Goal: Information Seeking & Learning: Understand process/instructions

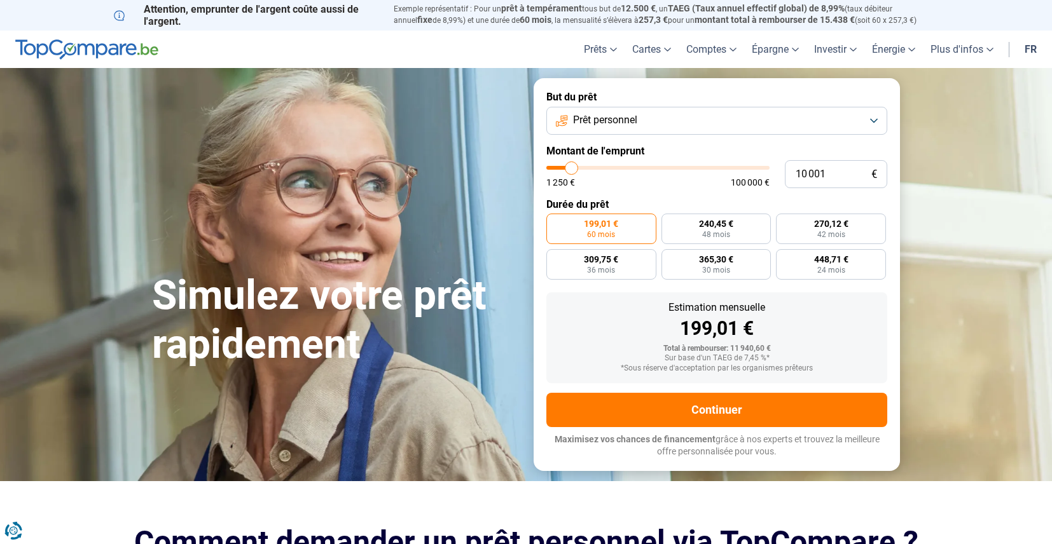
type input "10 750"
type input "10750"
type input "11 000"
type input "11000"
type input "11 250"
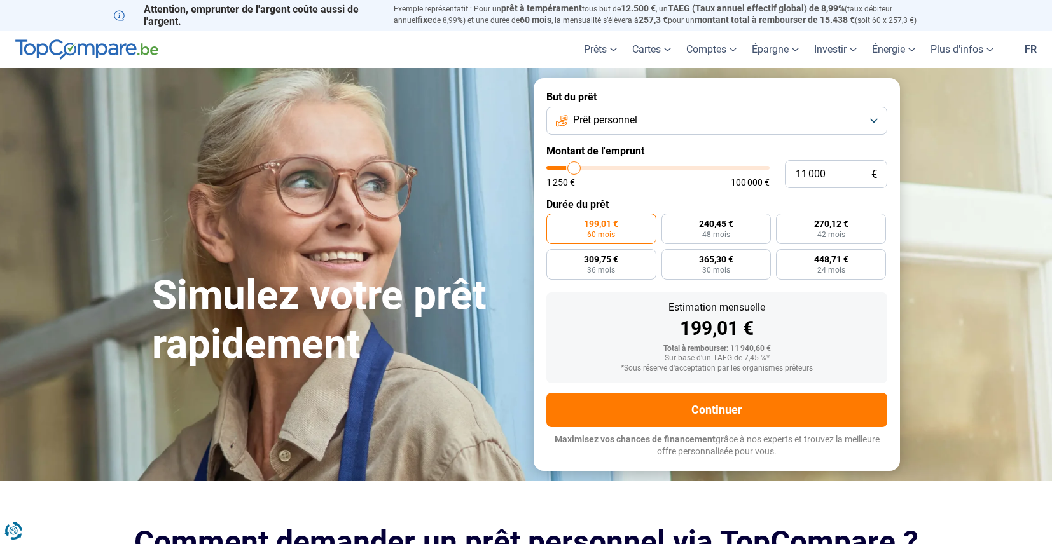
type input "11250"
type input "12 000"
type input "12000"
type input "12 250"
type input "12250"
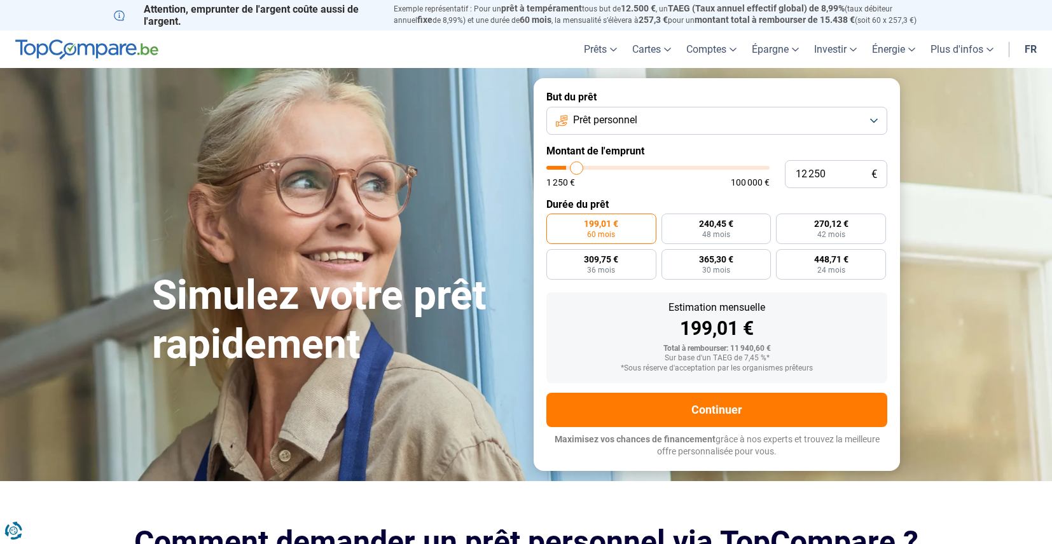
type input "12 500"
type input "12500"
type input "12 750"
type input "12750"
type input "13 500"
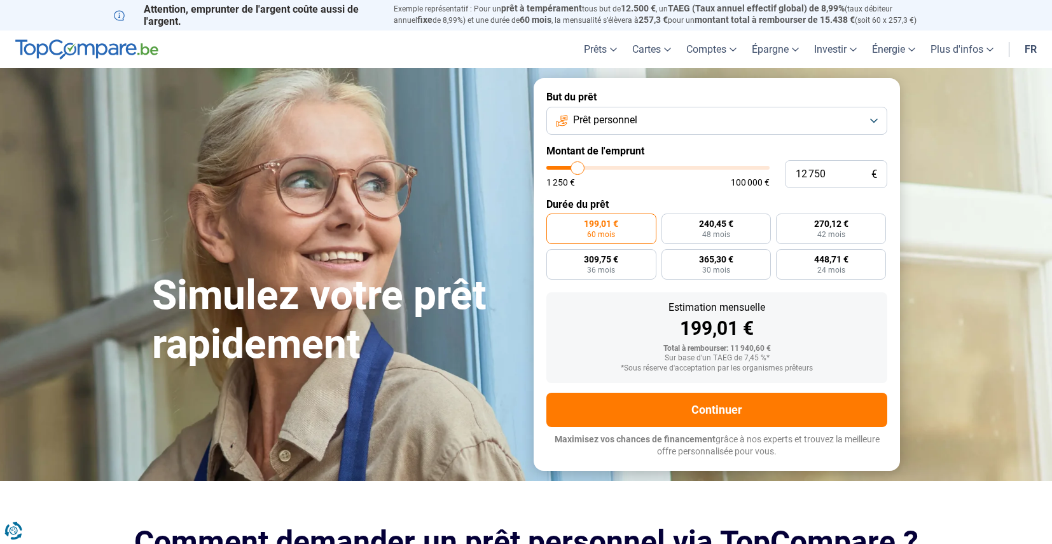
type input "13500"
type input "14 250"
type input "14250"
type input "15 000"
type input "15000"
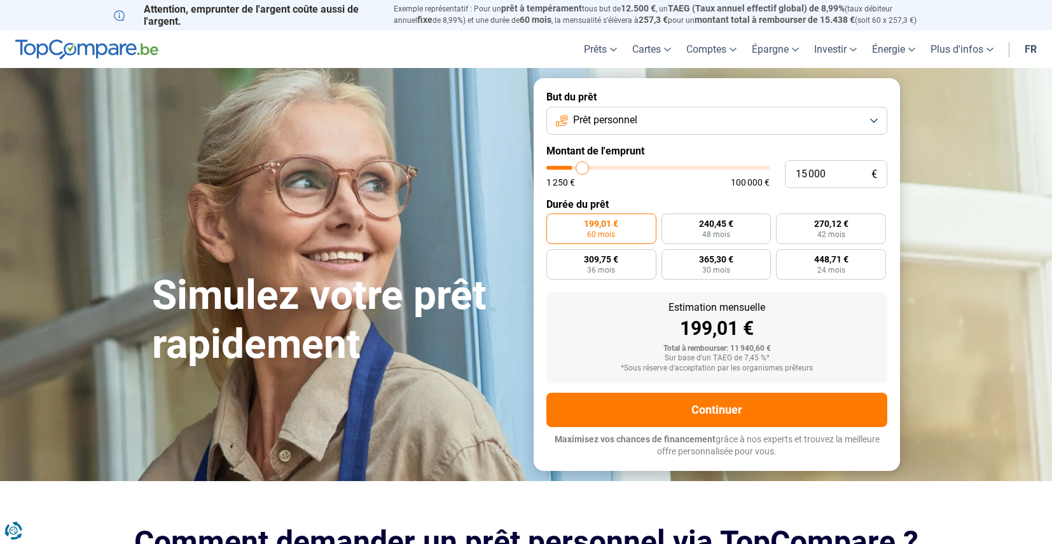
type input "16 250"
type input "16250"
type input "16 500"
type input "16500"
type input "17 000"
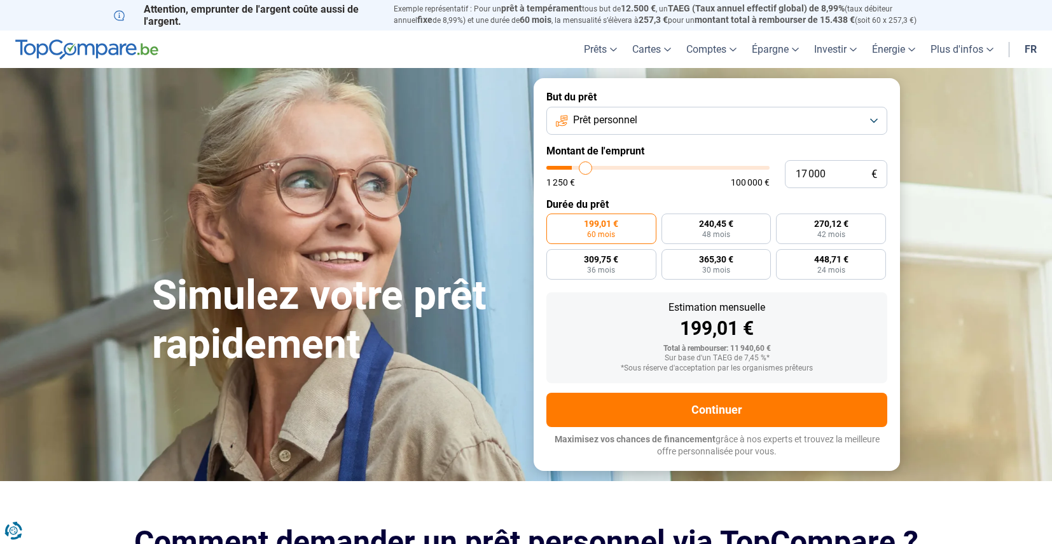
type input "17000"
type input "18 000"
type input "18000"
type input "18 500"
type input "18500"
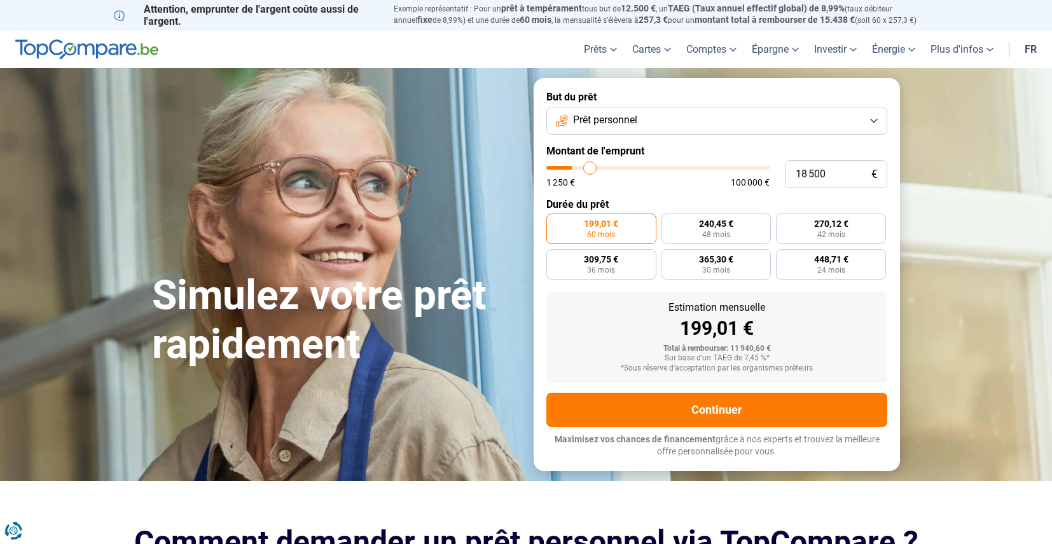
type input "19 250"
type input "19250"
type input "20 500"
type input "20500"
type input "22 000"
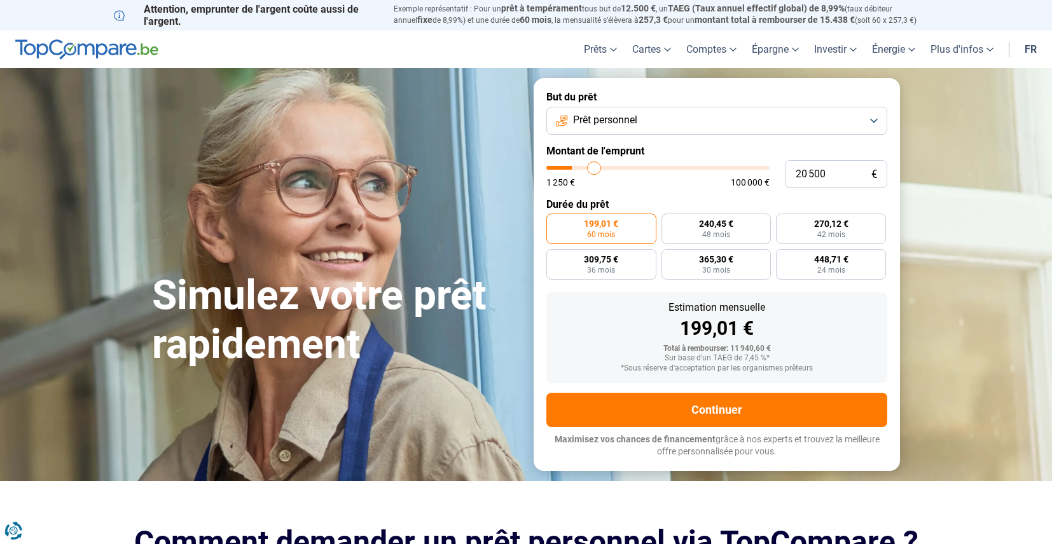
type input "22000"
type input "23 750"
type input "23750"
type input "24 000"
type input "24000"
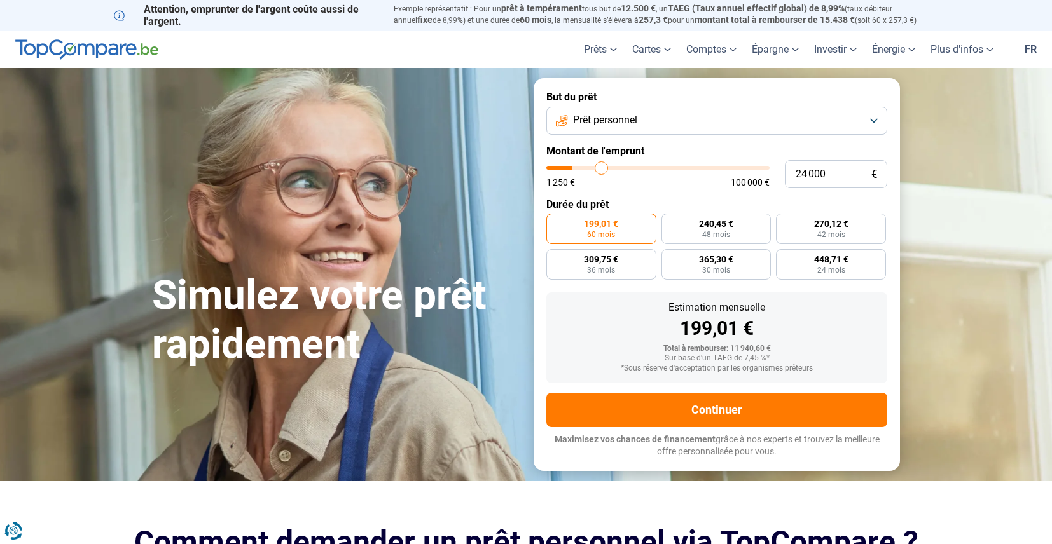
type input "24 500"
type input "24500"
type input "25 000"
type input "25000"
type input "25 250"
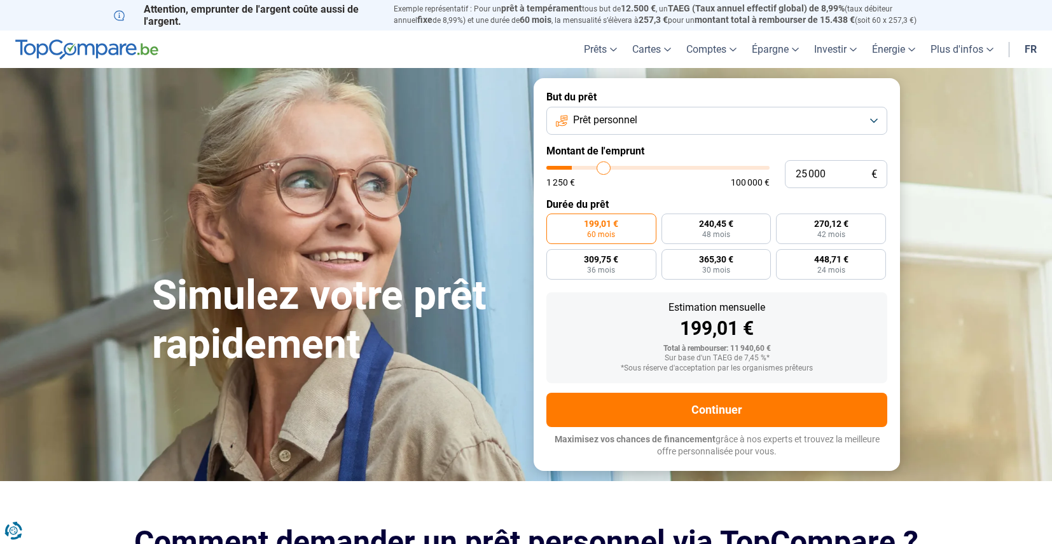
type input "25250"
type input "25 500"
type input "25500"
type input "25 750"
type input "25750"
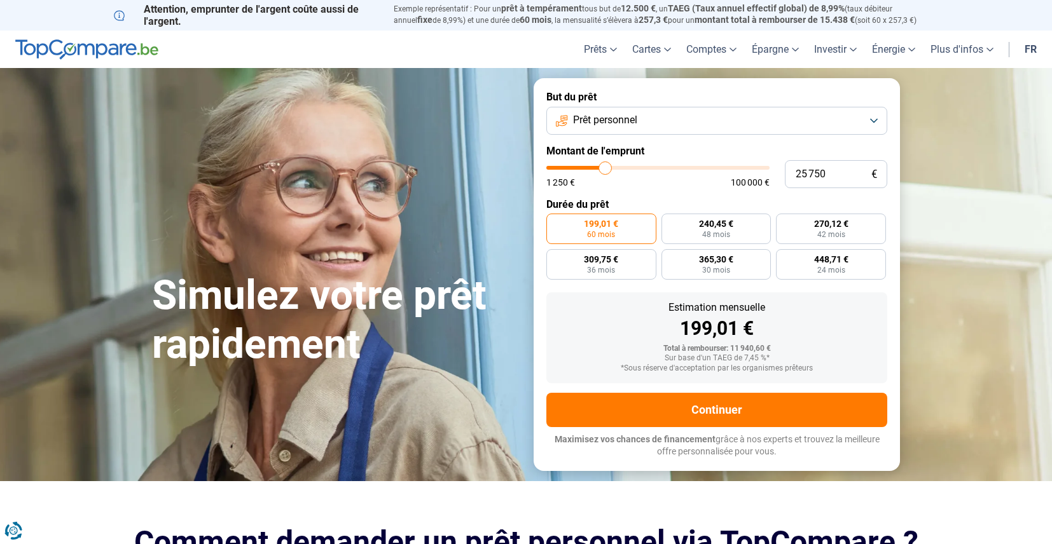
type input "26 000"
type input "26000"
type input "26 500"
type input "26500"
type input "27 250"
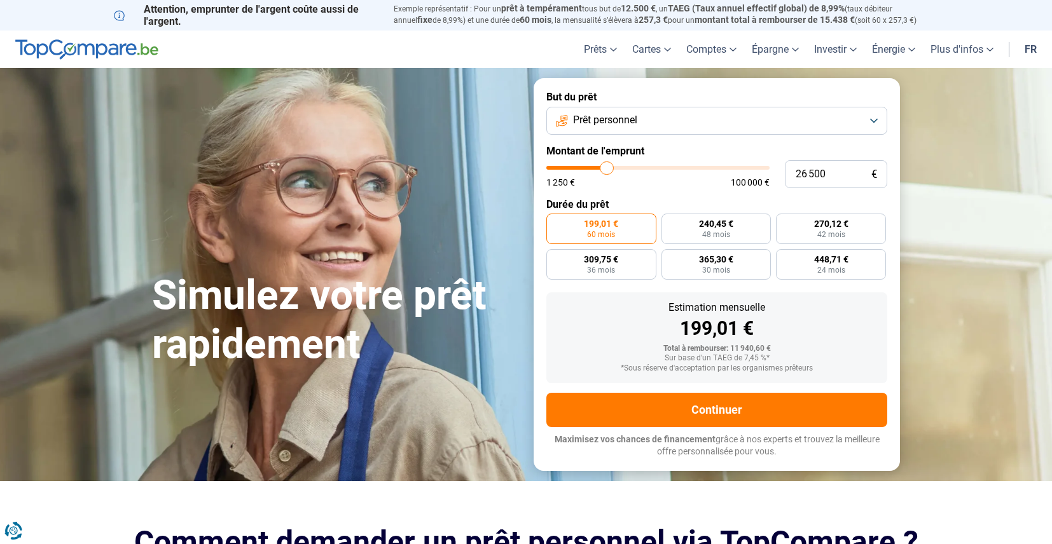
type input "27250"
type input "28 250"
type input "28250"
type input "29 500"
type input "29500"
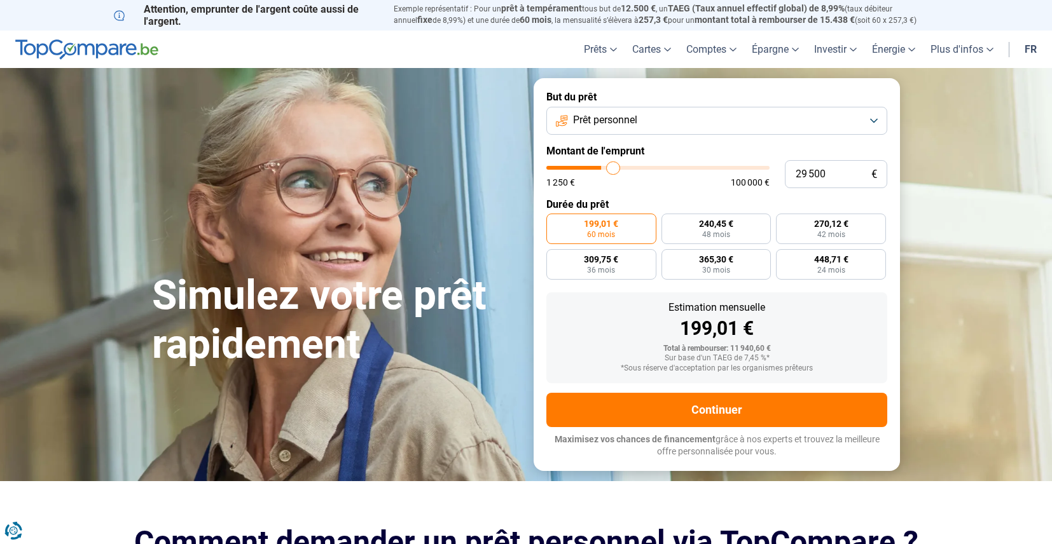
type input "31 000"
type input "31000"
type input "31 500"
type input "31500"
type input "32 000"
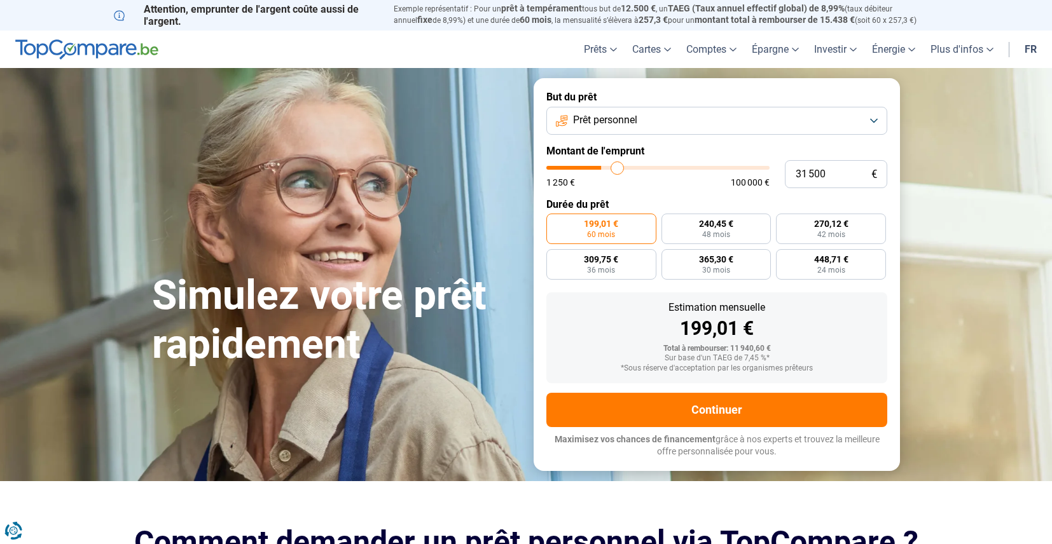
type input "32000"
type input "32 500"
type input "32500"
type input "32 750"
type input "32750"
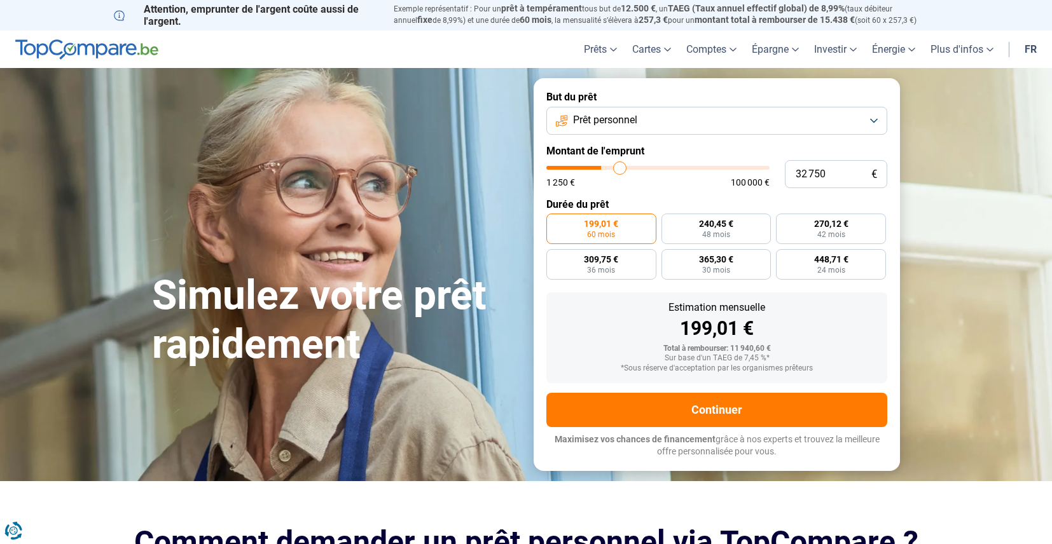
type input "33 250"
type input "33250"
type input "33 500"
type input "33500"
type input "34 000"
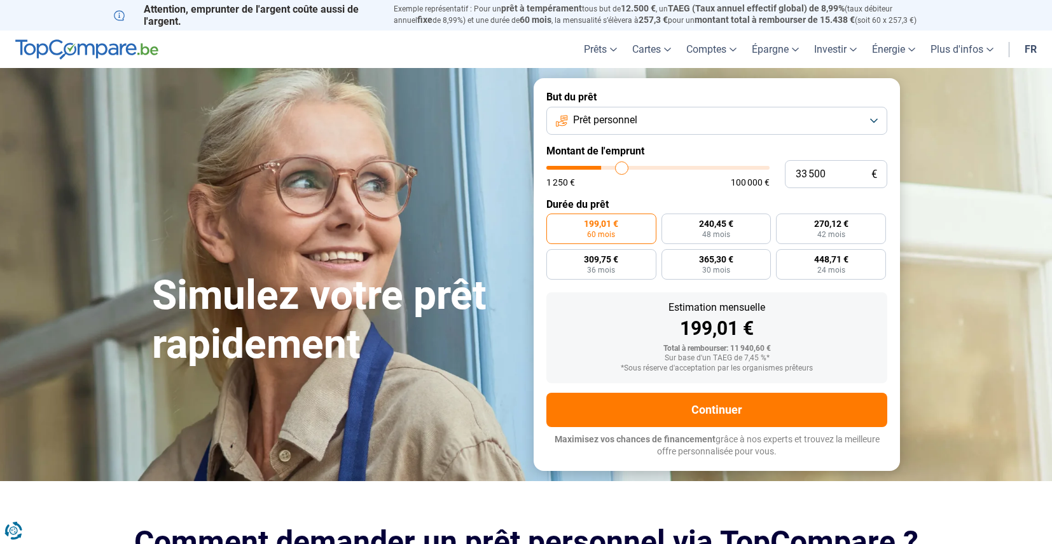
type input "34000"
type input "34 250"
type input "34250"
type input "34 500"
drag, startPoint x: 574, startPoint y: 169, endPoint x: 624, endPoint y: 167, distance: 50.3
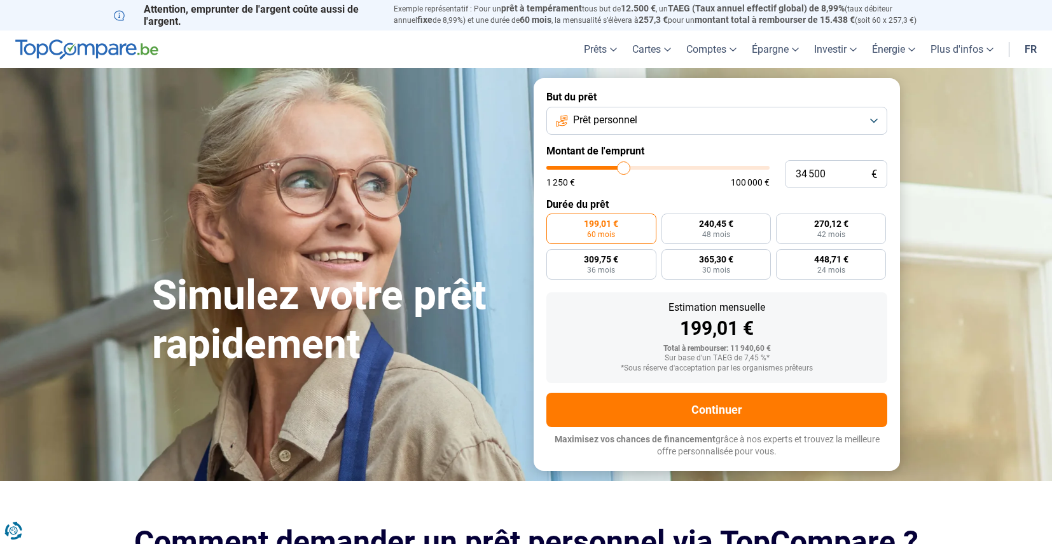
type input "34500"
click at [624, 167] on input "range" at bounding box center [657, 168] width 223 height 4
radio input "false"
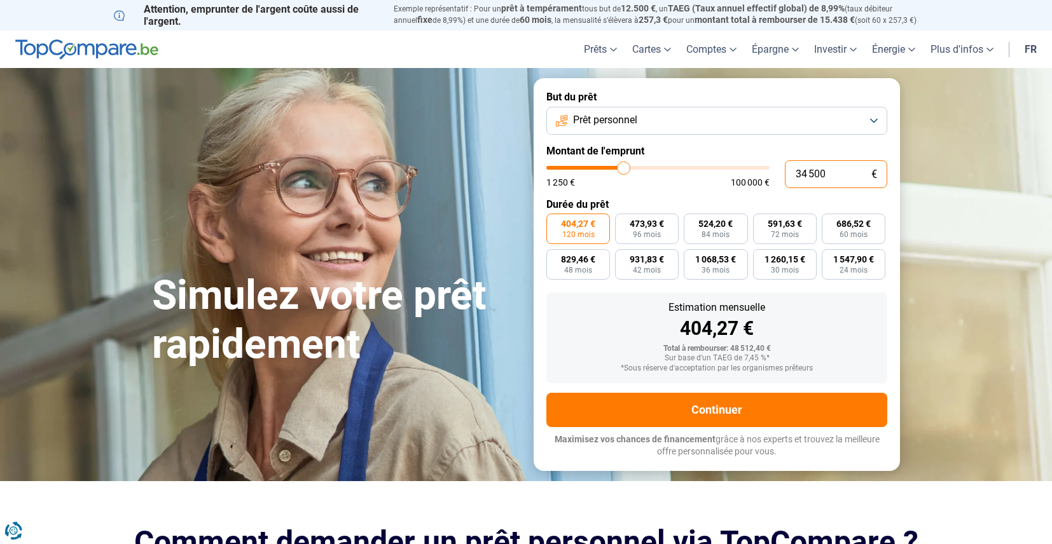
drag, startPoint x: 826, startPoint y: 173, endPoint x: 786, endPoint y: 174, distance: 39.5
click at [786, 174] on input "34 500" at bounding box center [836, 174] width 102 height 28
type input "6"
type input "1250"
type input "60"
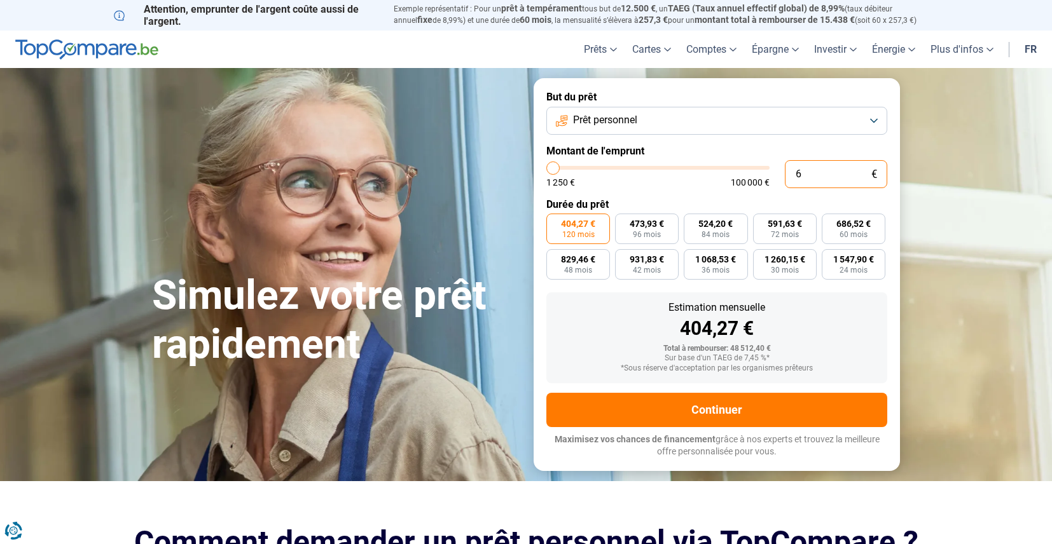
type input "1250"
type input "600"
type input "1250"
type input "6 000"
type input "6000"
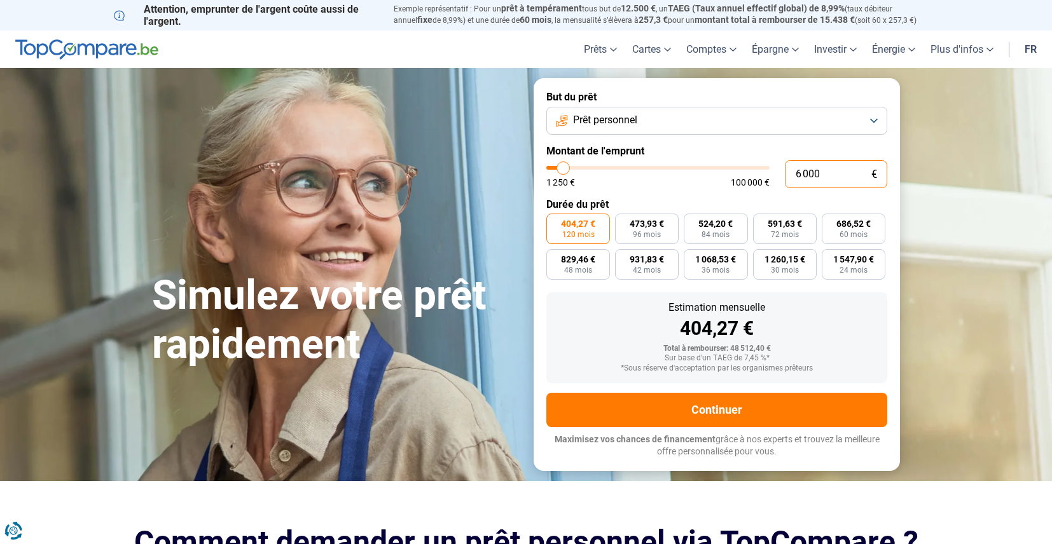
type input "60 000"
type input "60000"
